Goal: Transaction & Acquisition: Purchase product/service

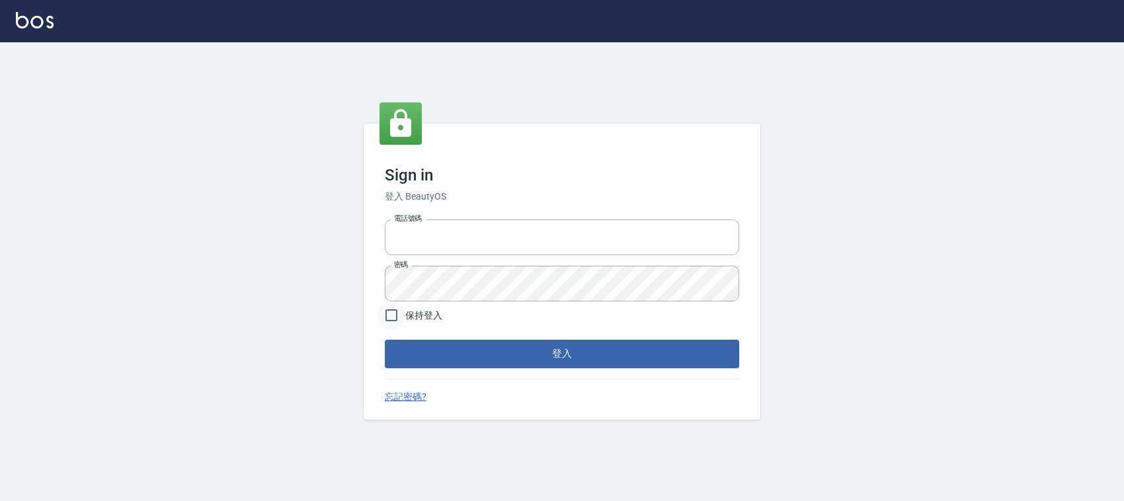
type input "0228335030"
click at [392, 325] on input "保持登入" at bounding box center [392, 316] width 28 height 28
checkbox input "true"
click at [443, 343] on button "登入" at bounding box center [562, 354] width 355 height 28
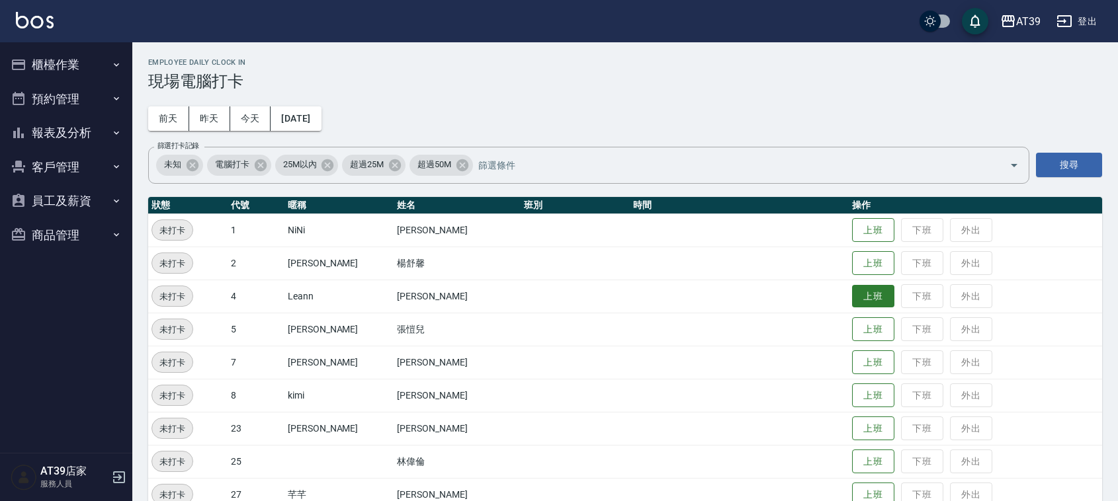
click at [866, 291] on button "上班" at bounding box center [873, 296] width 42 height 23
click at [204, 126] on button "昨天" at bounding box center [209, 118] width 41 height 24
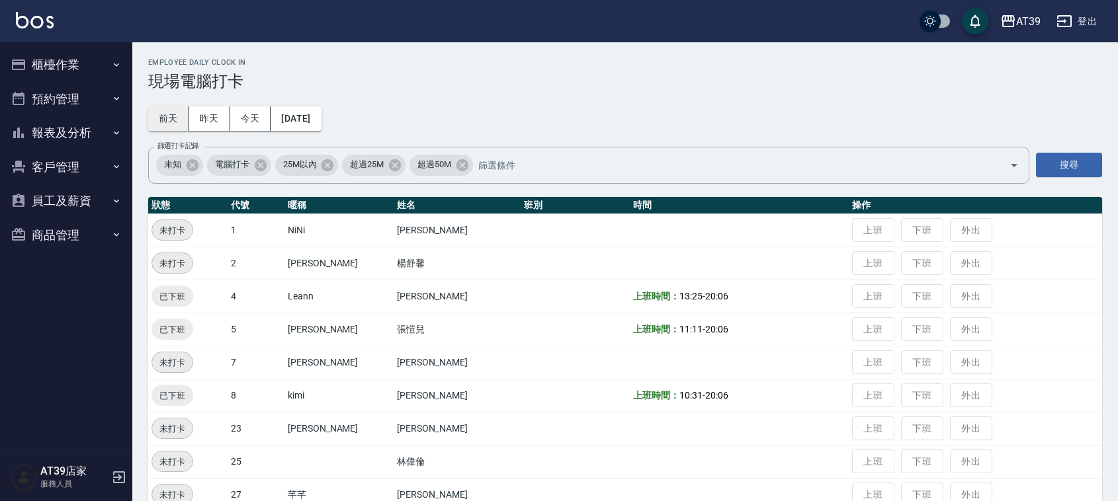
click at [174, 112] on button "前天" at bounding box center [168, 118] width 41 height 24
click at [194, 121] on button "昨天" at bounding box center [209, 118] width 41 height 24
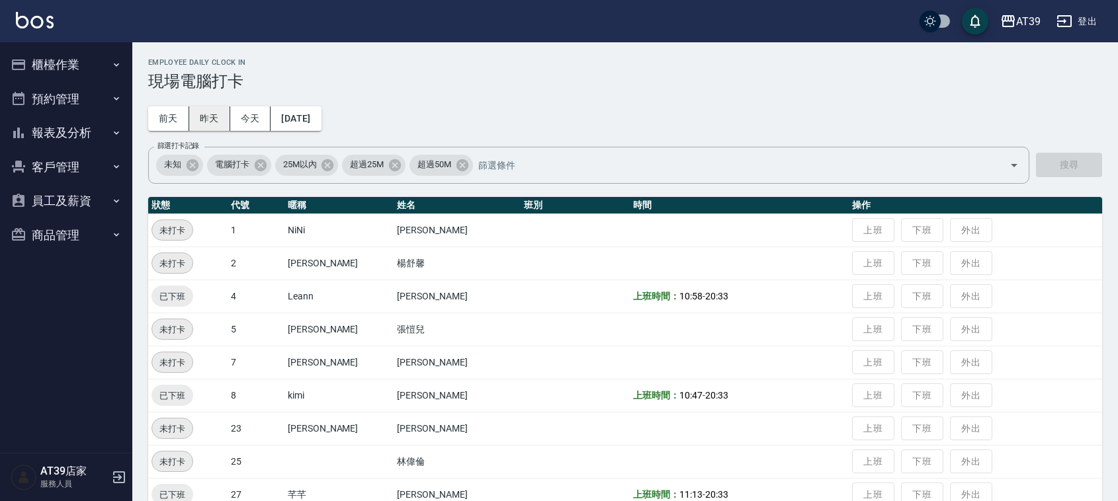
click at [216, 116] on button "昨天" at bounding box center [209, 118] width 41 height 24
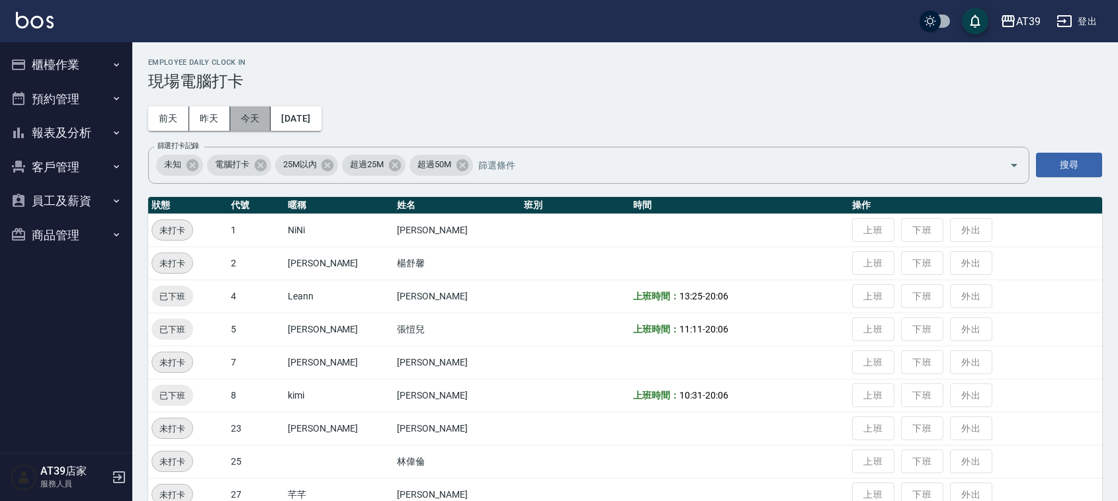
click at [240, 116] on button "今天" at bounding box center [250, 118] width 41 height 24
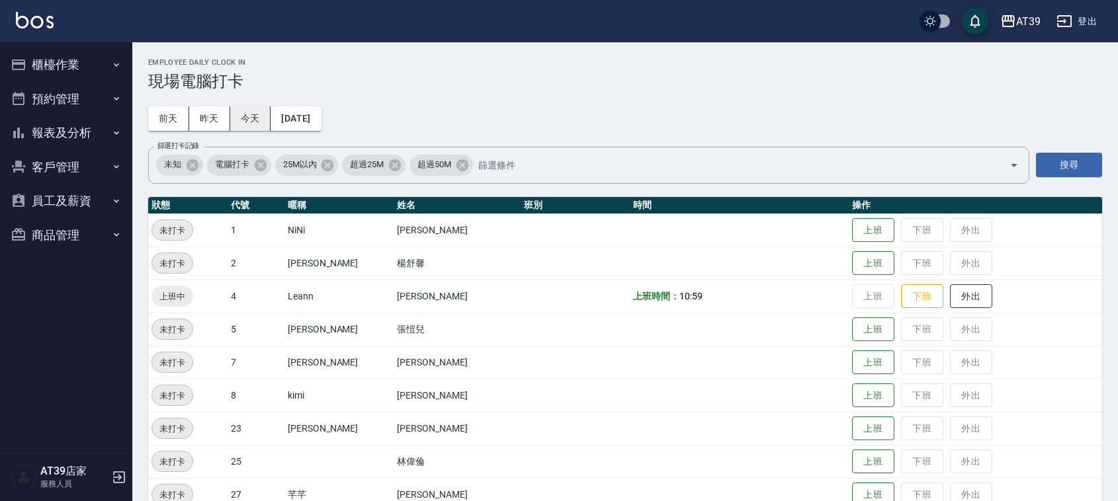
click at [240, 116] on button "今天" at bounding box center [250, 118] width 41 height 24
click at [477, 114] on div "Employee Daily Clock In 現場電腦打卡 前天 昨天 今天 2025/08/12 篩選打卡記錄 未知 電腦打卡 25M以內 超過25M 超…" at bounding box center [625, 384] width 986 height 684
click at [478, 113] on div "Employee Daily Clock In 現場電腦打卡 前天 昨天 今天 2025/08/12 篩選打卡記錄 未知 電腦打卡 25M以內 超過25M 超…" at bounding box center [625, 384] width 986 height 684
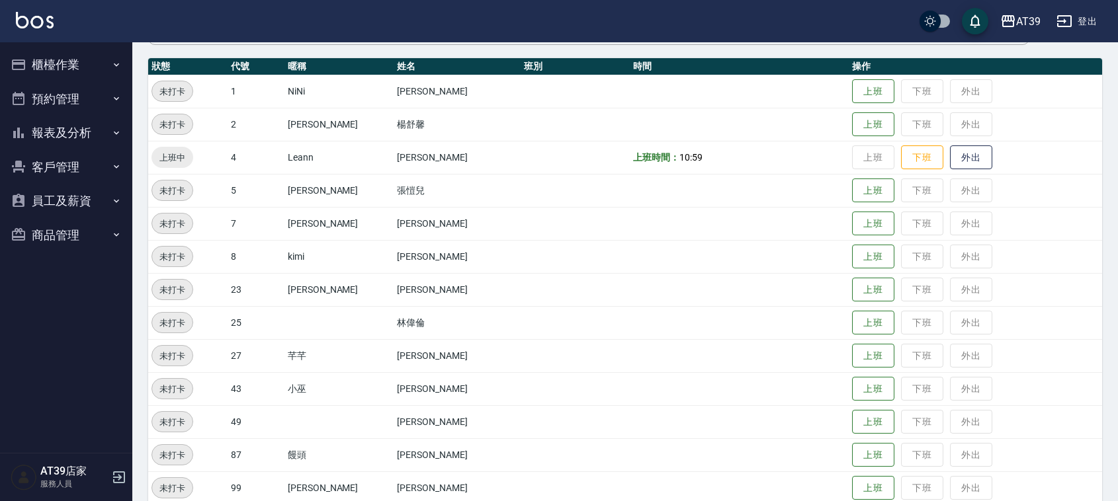
scroll to position [165, 0]
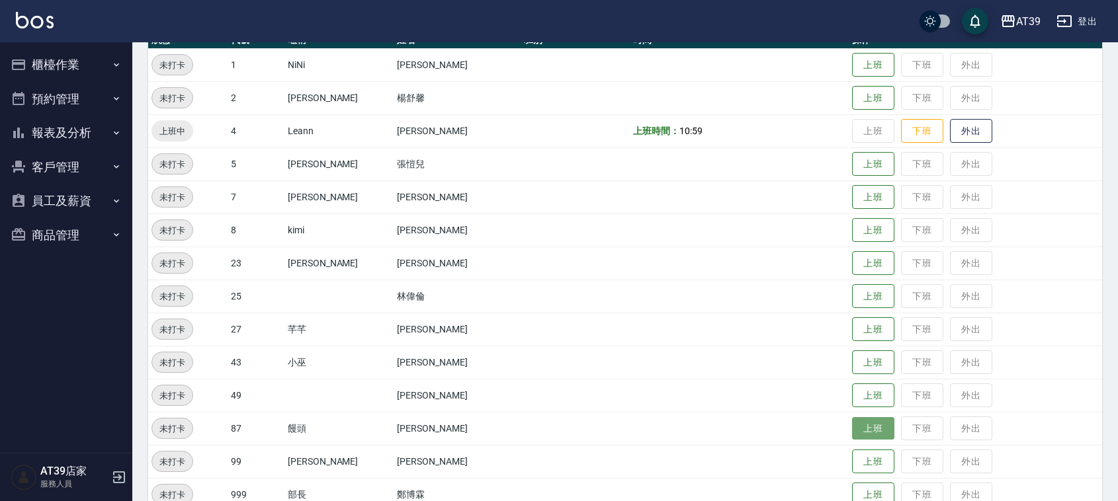
click at [852, 433] on button "上班" at bounding box center [873, 428] width 42 height 23
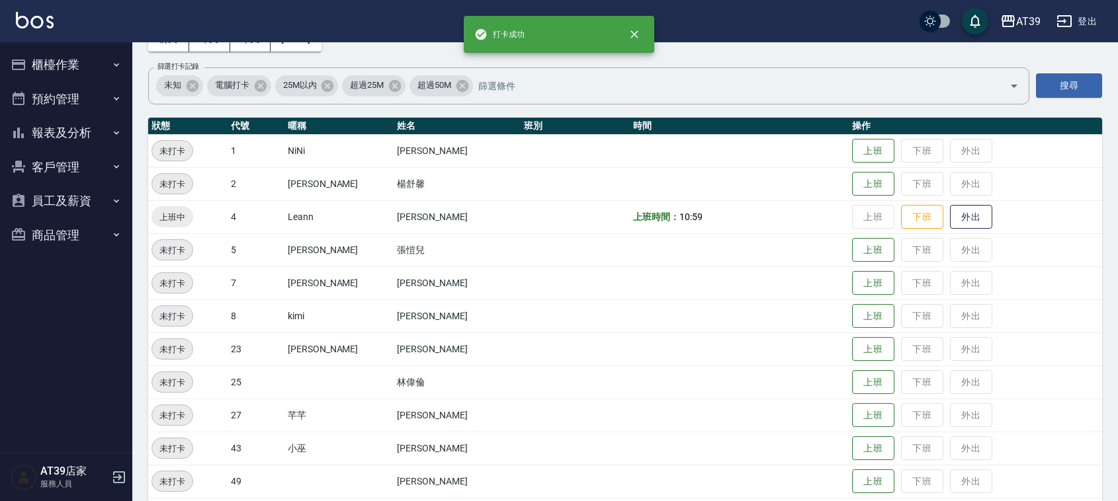
scroll to position [0, 0]
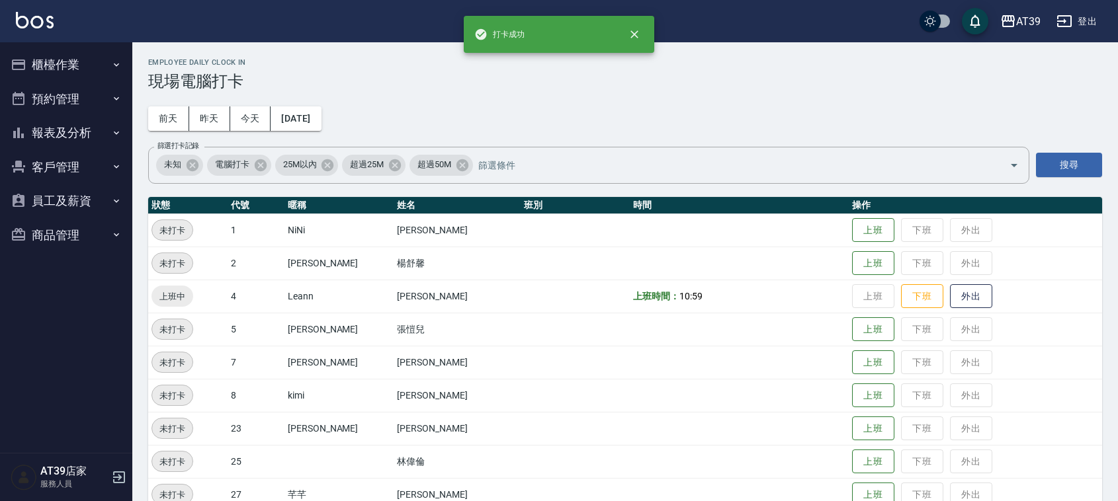
drag, startPoint x: 676, startPoint y: 119, endPoint x: 693, endPoint y: 126, distance: 17.8
click at [687, 123] on div "Employee Daily Clock In 現場電腦打卡 [DATE] [DATE] [DATE] [DATE] 篩選打卡記錄 未知 電腦打卡 25M以內…" at bounding box center [625, 384] width 986 height 684
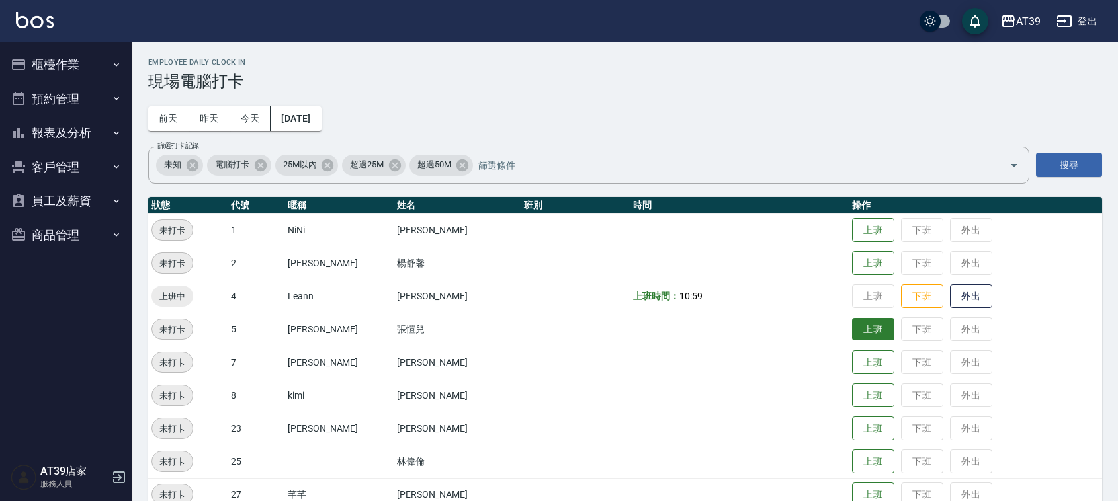
click at [864, 327] on button "上班" at bounding box center [873, 329] width 42 height 23
drag, startPoint x: 830, startPoint y: 243, endPoint x: 720, endPoint y: 162, distance: 137.2
click at [831, 246] on tbody "未打卡 1 NiNi [PERSON_NAME] 下班 外出 未打卡 2 [PERSON_NAME] [PERSON_NAME] 上班 下班 外出 上班中 4…" at bounding box center [625, 462] width 954 height 496
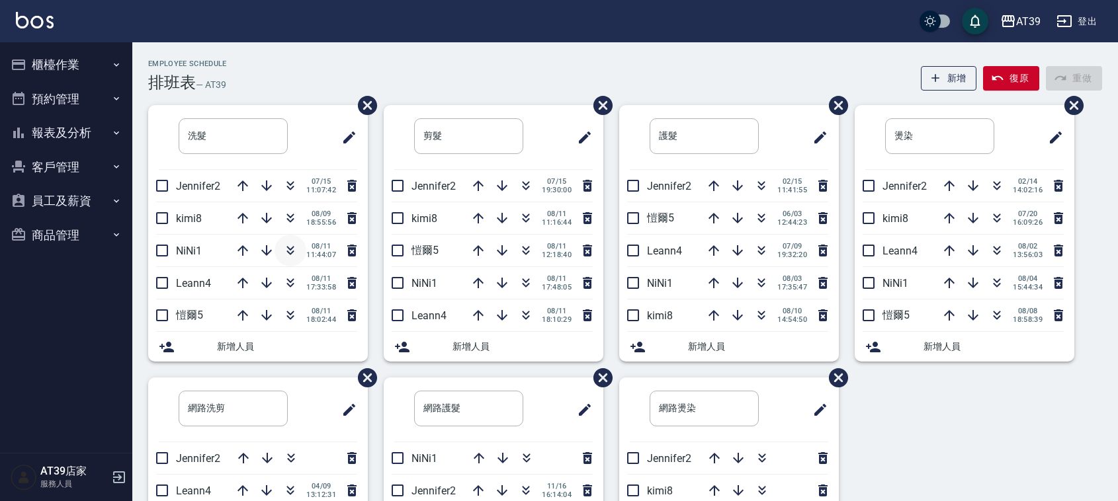
click at [292, 252] on icon "button" at bounding box center [290, 253] width 7 height 5
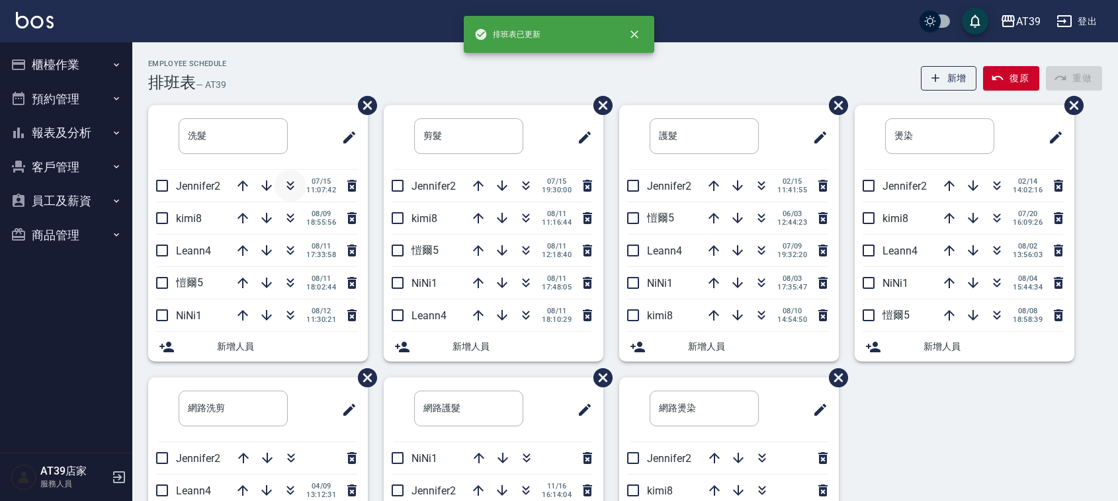
click at [289, 186] on icon "button" at bounding box center [290, 186] width 16 height 16
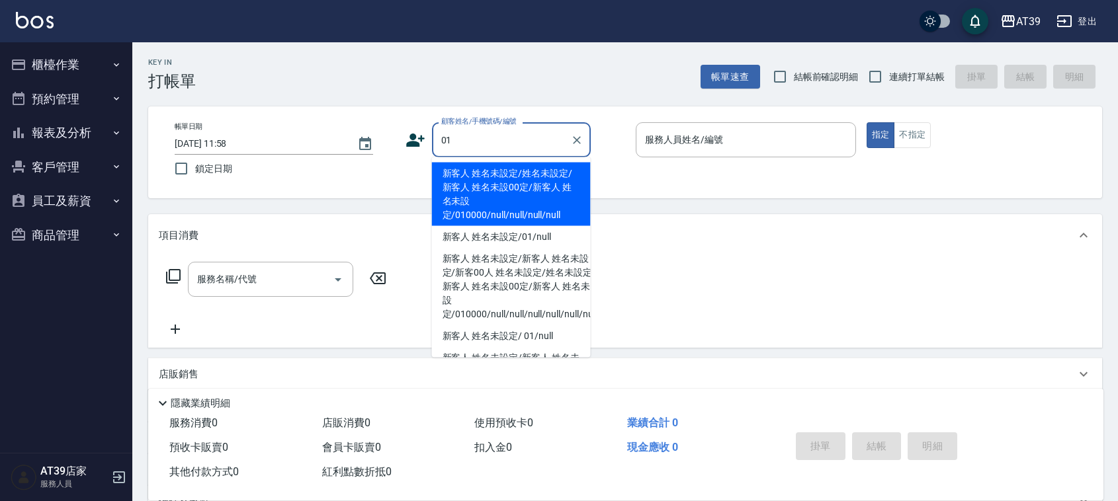
type input "新客人 姓名未設定/姓名未設定/新客人 姓名未設00定/新客人 姓名未設定/010000/null/null/null/null"
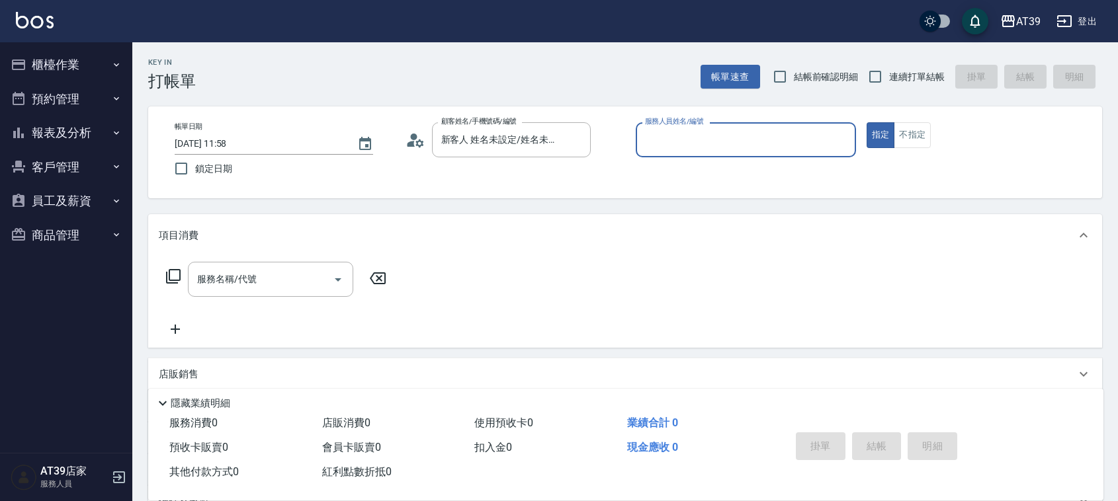
type input "1"
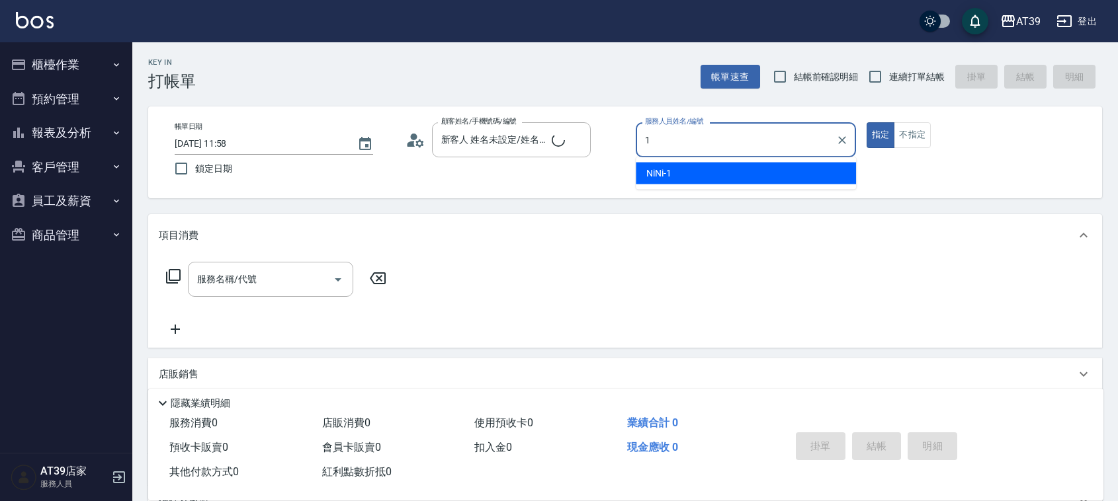
type input "新客人 姓名未設定/01/null"
type input "[PERSON_NAME]-2"
type button "true"
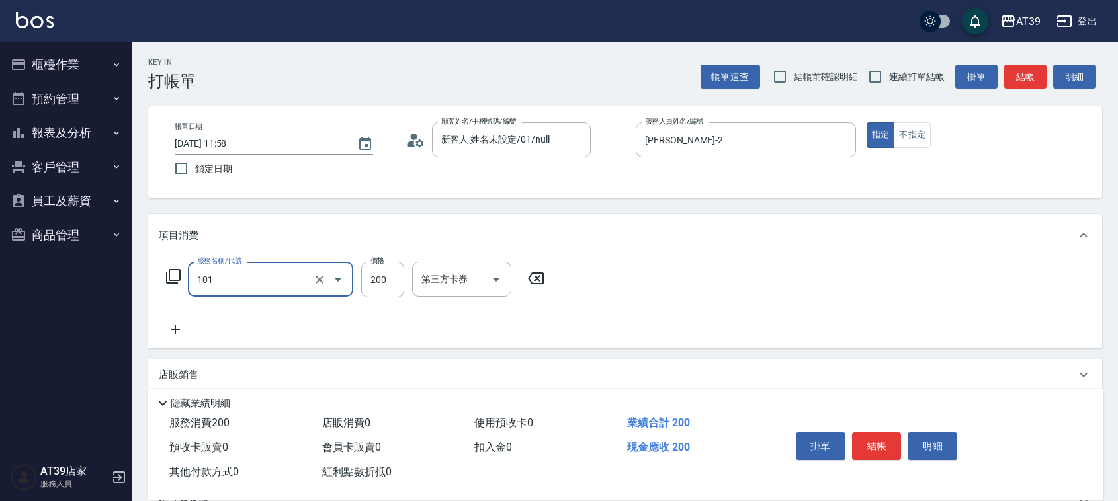
type input "洗髮(101)"
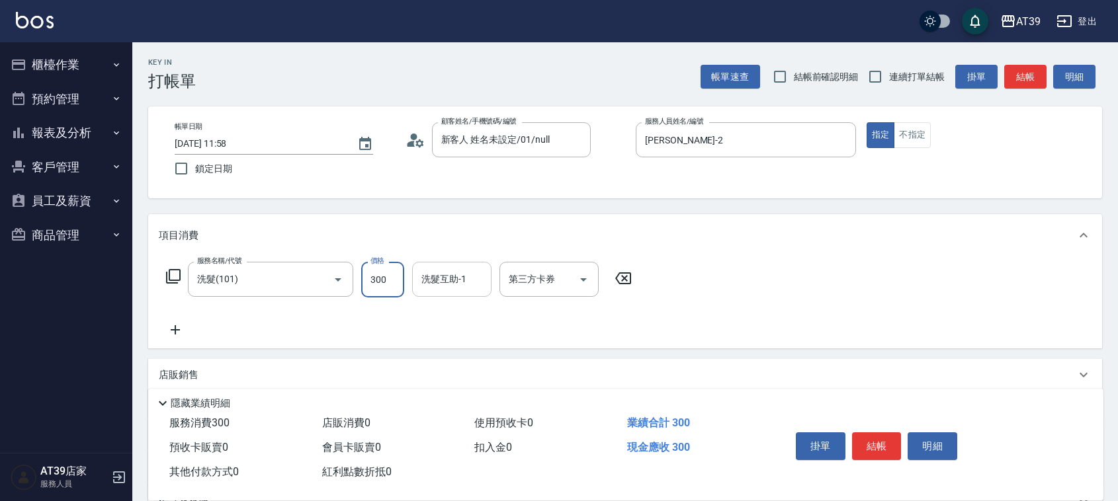
type input "300"
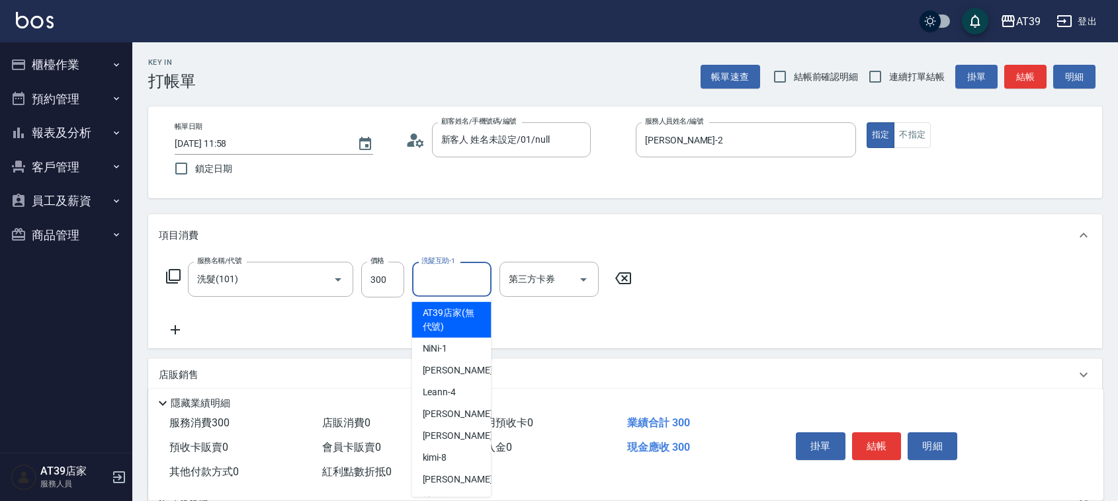
click at [484, 276] on input "洗髮互助-1" at bounding box center [451, 279] width 67 height 23
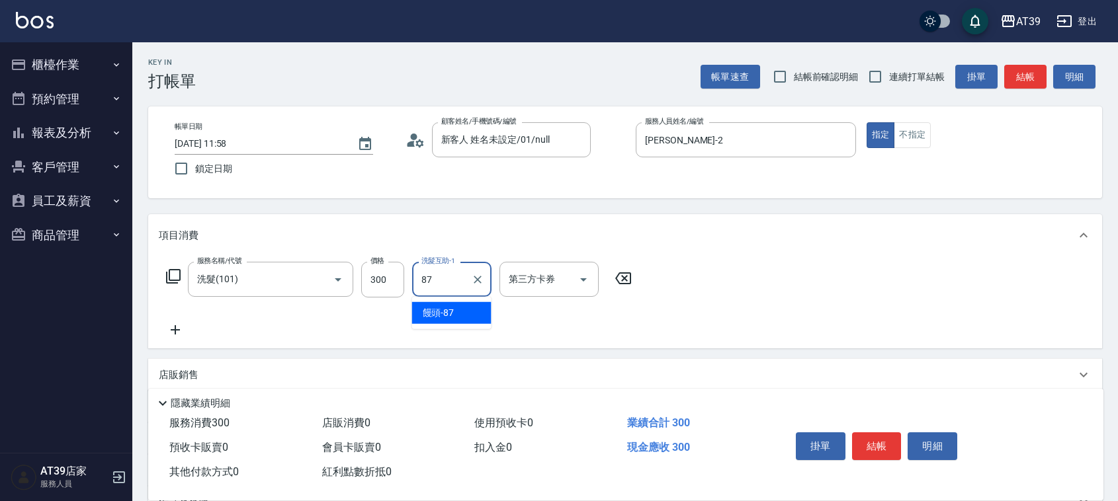
type input "饅頭-87"
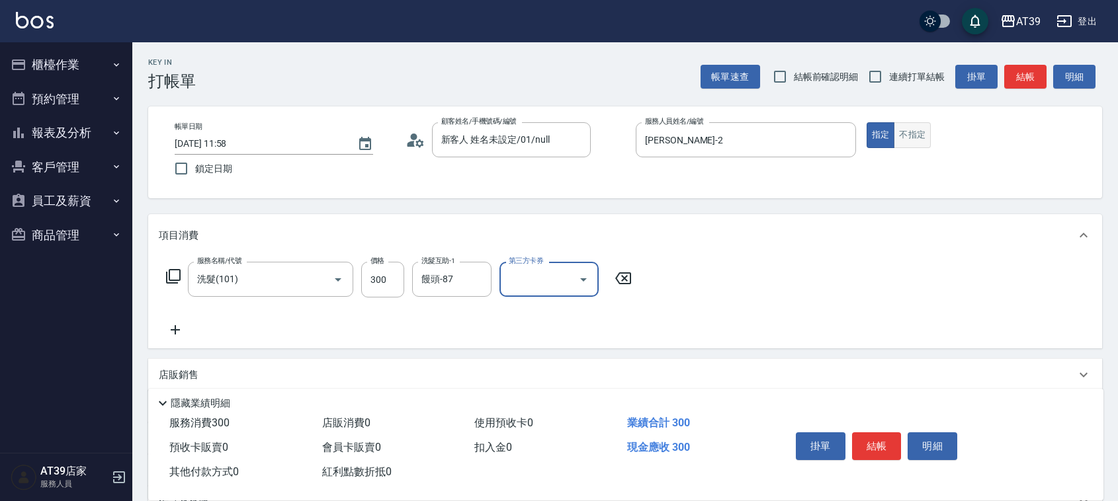
click at [907, 134] on button "不指定" at bounding box center [912, 135] width 37 height 26
click at [872, 71] on input "連續打單結帳" at bounding box center [875, 77] width 28 height 28
checkbox input "true"
click at [1016, 79] on button "結帳" at bounding box center [1025, 77] width 42 height 24
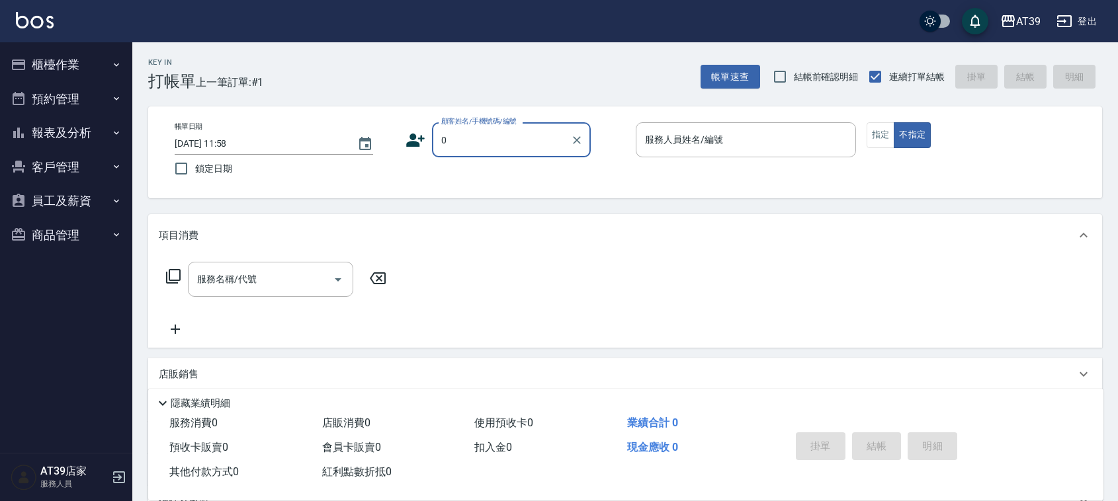
type input "0"
